Goal: Task Accomplishment & Management: Manage account settings

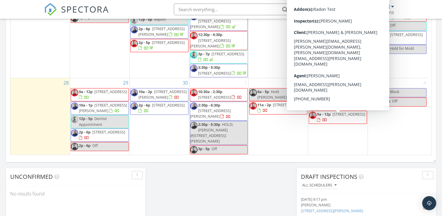
scroll to position [380, 0]
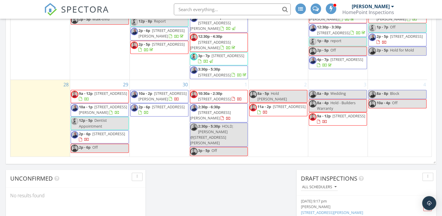
click at [264, 161] on div "Calendar September 2025 today list day week cal wk 4 wk month Sun Mon Tue Wed T…" at bounding box center [221, 20] width 430 height 286
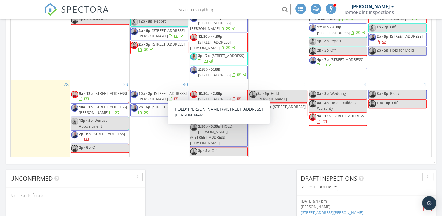
click at [214, 134] on span "HOLD; John Cornely @1100 W. Church" at bounding box center [211, 134] width 43 height 22
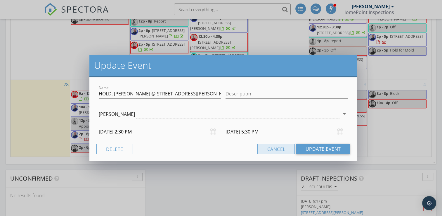
click at [285, 152] on button "Cancel" at bounding box center [275, 148] width 37 height 11
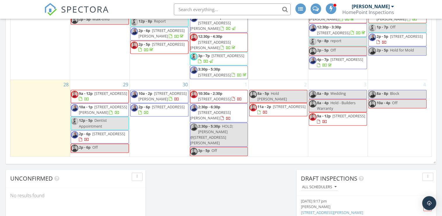
click at [217, 135] on span "HOLD; John Cornely @1100 W. Church" at bounding box center [211, 134] width 43 height 22
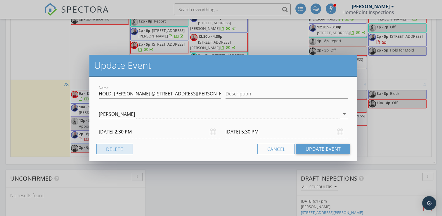
click at [122, 148] on button "Delete" at bounding box center [114, 148] width 37 height 11
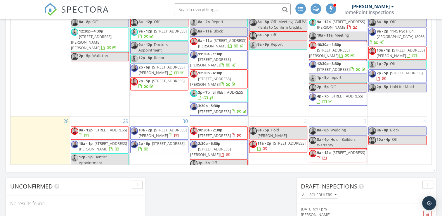
scroll to position [259, 0]
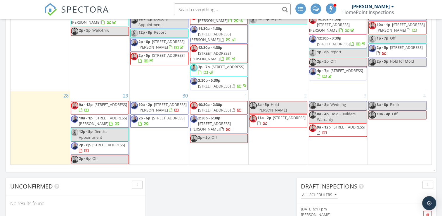
click at [208, 96] on div "1 10:30a - 2:30p 1334 Moon Dr, Morrisville 19067 2:30p - 6:30p 1100 W. Church R…" at bounding box center [218, 127] width 59 height 73
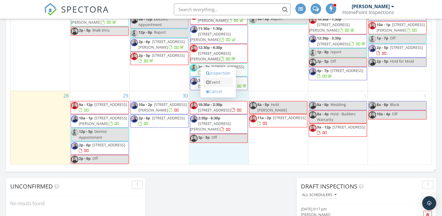
click at [212, 84] on link "Event" at bounding box center [218, 81] width 30 height 9
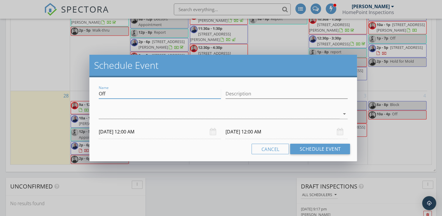
click at [169, 96] on input "Off" at bounding box center [160, 94] width 122 height 10
type input "O"
type input "Block/ Report Write"
click at [193, 116] on div at bounding box center [219, 114] width 241 height 10
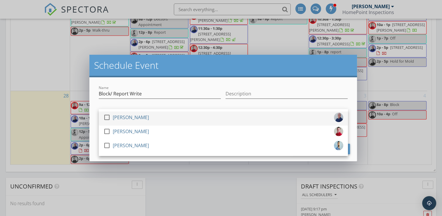
click at [155, 117] on div "check_box_outline_blank Daniel McLaughlin" at bounding box center [223, 118] width 240 height 12
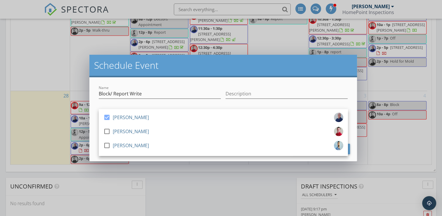
click at [227, 106] on div "check_box Daniel McLaughlin check_box_outline_blank Joe Bock check_box_outline_…" at bounding box center [223, 114] width 249 height 19
click at [225, 103] on div "Description" at bounding box center [286, 94] width 127 height 20
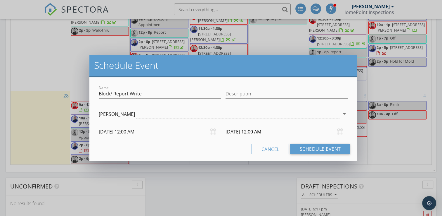
click at [147, 133] on input "10/01/2025 12:00 AM" at bounding box center [160, 131] width 122 height 14
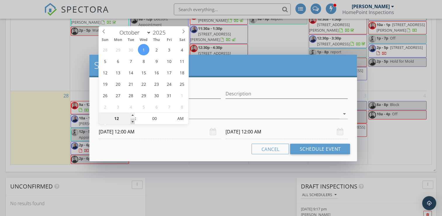
type input "11"
type input "10/01/2025 11:00 PM"
click at [132, 120] on span at bounding box center [133, 121] width 4 height 6
type input "10"
type input "10/01/2025 10:00 PM"
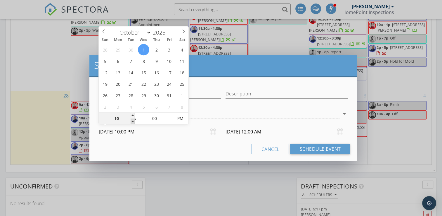
click at [132, 120] on span at bounding box center [133, 121] width 4 height 6
type input "10/02/2025 10:00 PM"
type input "09"
type input "10/01/2025 9:00 PM"
click at [132, 120] on span at bounding box center [133, 121] width 4 height 6
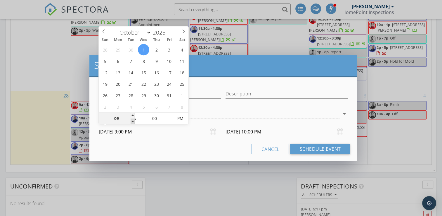
type input "10/02/2025 9:00 PM"
type input "08"
type input "10/01/2025 8:00 PM"
click at [132, 120] on span at bounding box center [133, 121] width 4 height 6
type input "10/02/2025 8:00 PM"
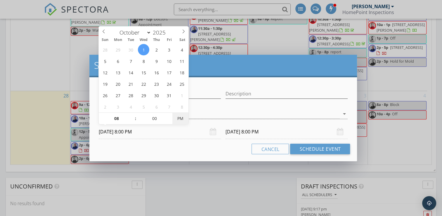
type input "10/01/2025 8:00 AM"
click at [181, 117] on span "PM" at bounding box center [180, 118] width 16 height 12
click at [245, 132] on input "10/02/2025 8:00 AM" at bounding box center [287, 131] width 122 height 14
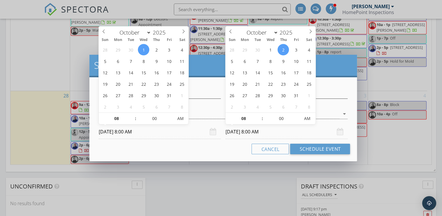
click at [243, 132] on input "10/02/2025 8:00 AM" at bounding box center [287, 131] width 122 height 14
type input "10/01/2025 8:00 AM"
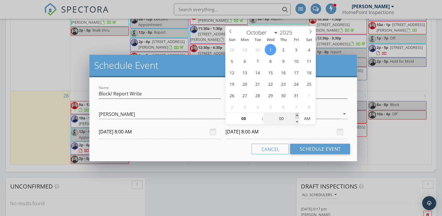
type input "05"
type input "10/01/2025 8:05 AM"
click at [297, 115] on span at bounding box center [297, 115] width 4 height 6
type input "10"
type input "10/01/2025 8:10 AM"
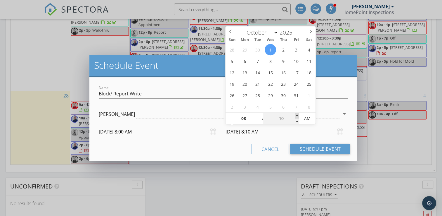
click at [297, 115] on span at bounding box center [297, 115] width 4 height 6
type input "15"
type input "10/01/2025 8:15 AM"
click at [297, 115] on span at bounding box center [297, 115] width 4 height 6
type input "10"
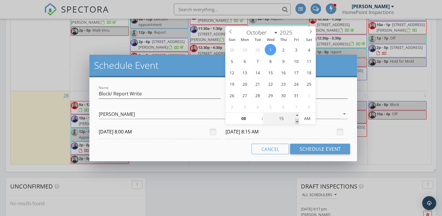
type input "10/01/2025 8:10 AM"
click at [297, 121] on span at bounding box center [297, 121] width 4 height 6
type input "05"
type input "10/01/2025 8:05 AM"
click at [297, 121] on span at bounding box center [297, 121] width 4 height 6
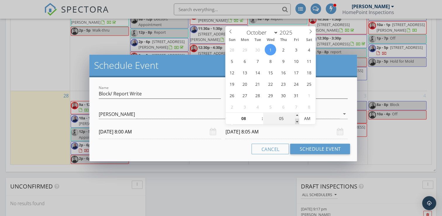
type input "00"
type input "10/01/2025 8:00 AM"
click at [297, 121] on span at bounding box center [297, 121] width 4 height 6
type input "09"
type input "10/01/2025 9:00 AM"
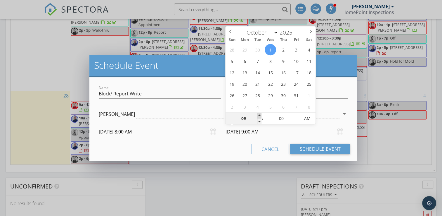
click at [259, 114] on span at bounding box center [259, 115] width 4 height 6
type input "10"
type input "10/01/2025 10:00 AM"
click at [259, 114] on span at bounding box center [259, 115] width 4 height 6
type input "11"
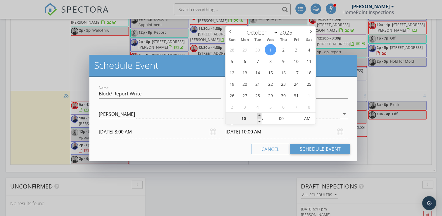
type input "10/01/2025 11:00 AM"
click at [259, 114] on span at bounding box center [259, 115] width 4 height 6
type input "12"
type input "10/01/2025 12:00 PM"
click at [259, 114] on span at bounding box center [259, 115] width 4 height 6
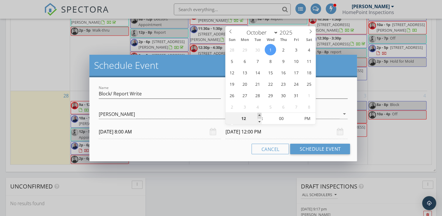
type input "01"
type input "10/01/2025 1:00 PM"
click at [259, 114] on span at bounding box center [259, 115] width 4 height 6
click at [298, 148] on button "Schedule Event" at bounding box center [320, 148] width 60 height 11
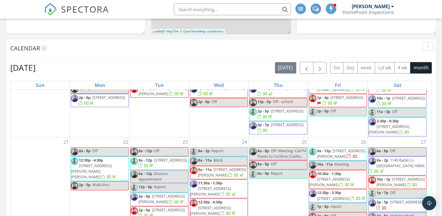
scroll to position [211, 0]
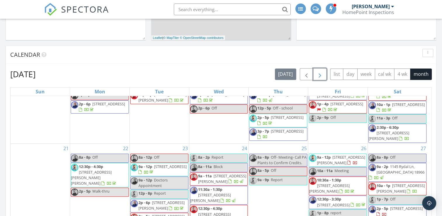
click at [315, 70] on button "button" at bounding box center [320, 74] width 14 height 12
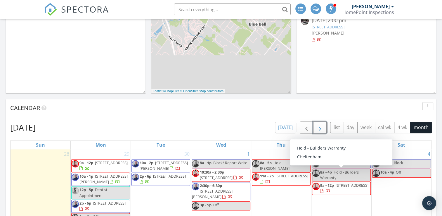
scroll to position [153, 0]
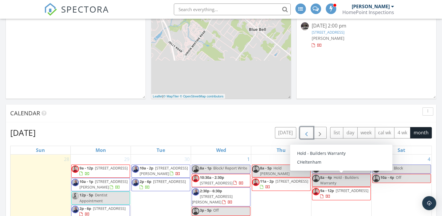
click at [304, 131] on span "button" at bounding box center [306, 132] width 7 height 7
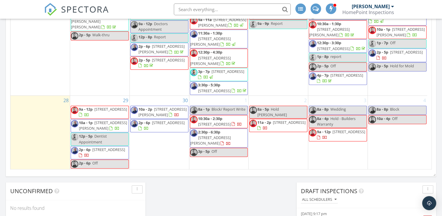
scroll to position [200, 0]
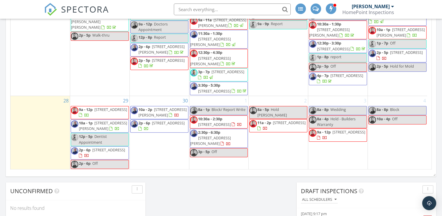
click at [380, 19] on span "1145 Rydal Ln, SOUTHAMPTON 18966" at bounding box center [401, 13] width 48 height 11
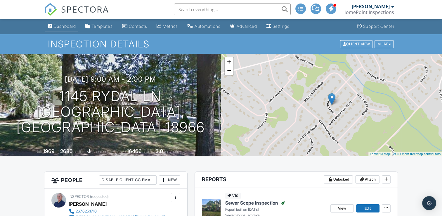
click at [61, 28] on div "Dashboard" at bounding box center [65, 26] width 22 height 5
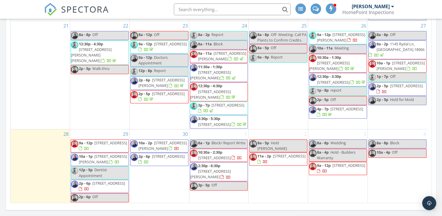
scroll to position [259, 0]
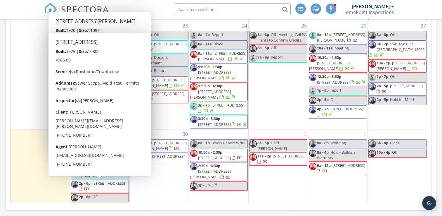
click at [113, 183] on span "1412 N Hirst St, Philadelphia 19151" at bounding box center [108, 182] width 33 height 5
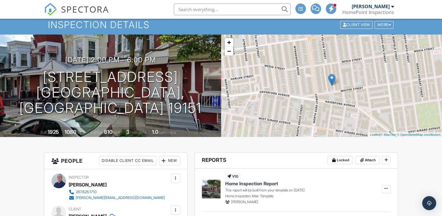
scroll to position [29, 0]
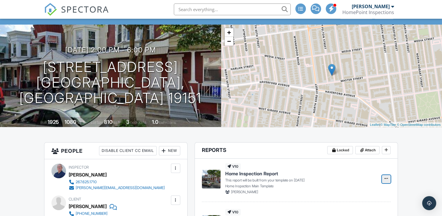
click at [388, 181] on span at bounding box center [386, 178] width 6 height 6
click at [339, 195] on input "Build Now" at bounding box center [357, 194] width 60 height 13
click at [386, 181] on span at bounding box center [386, 178] width 6 height 6
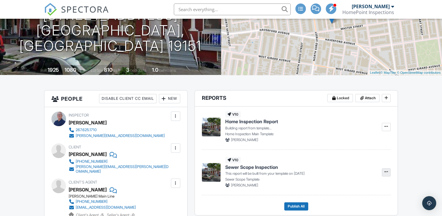
scroll to position [88, 0]
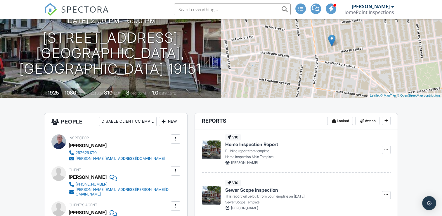
scroll to position [0, 0]
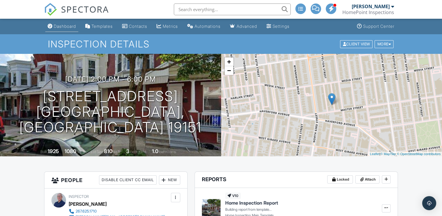
click at [65, 25] on div "Dashboard" at bounding box center [65, 26] width 22 height 5
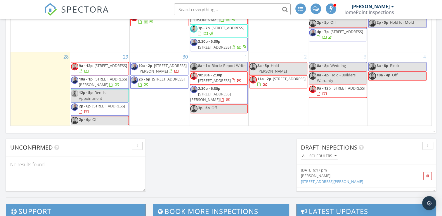
scroll to position [230, 0]
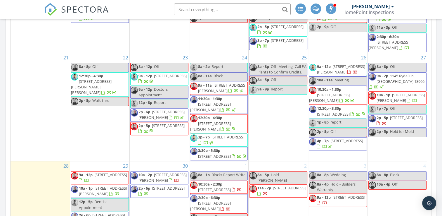
scroll to position [301, 0]
